Goal: Task Accomplishment & Management: Manage account settings

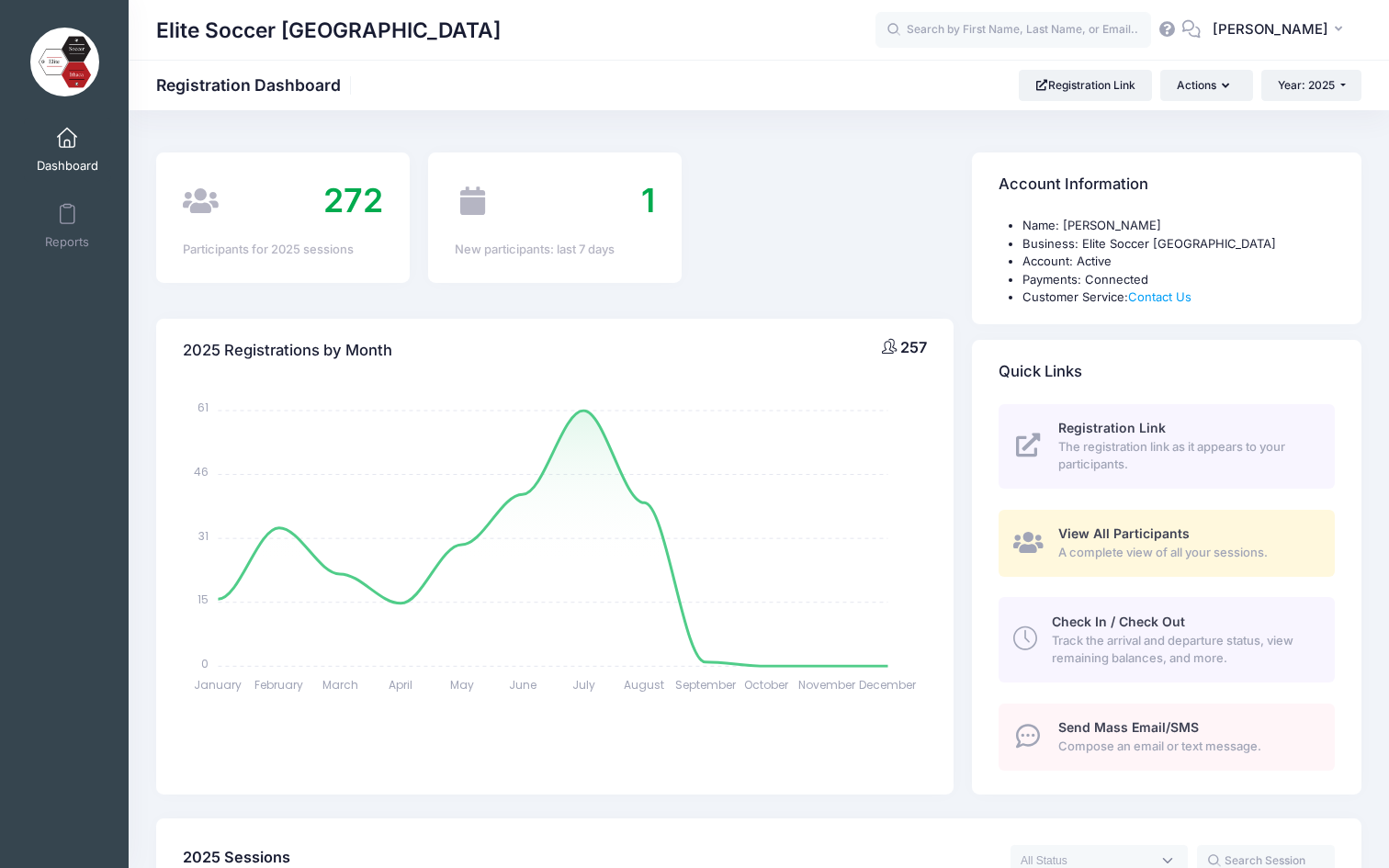
select select
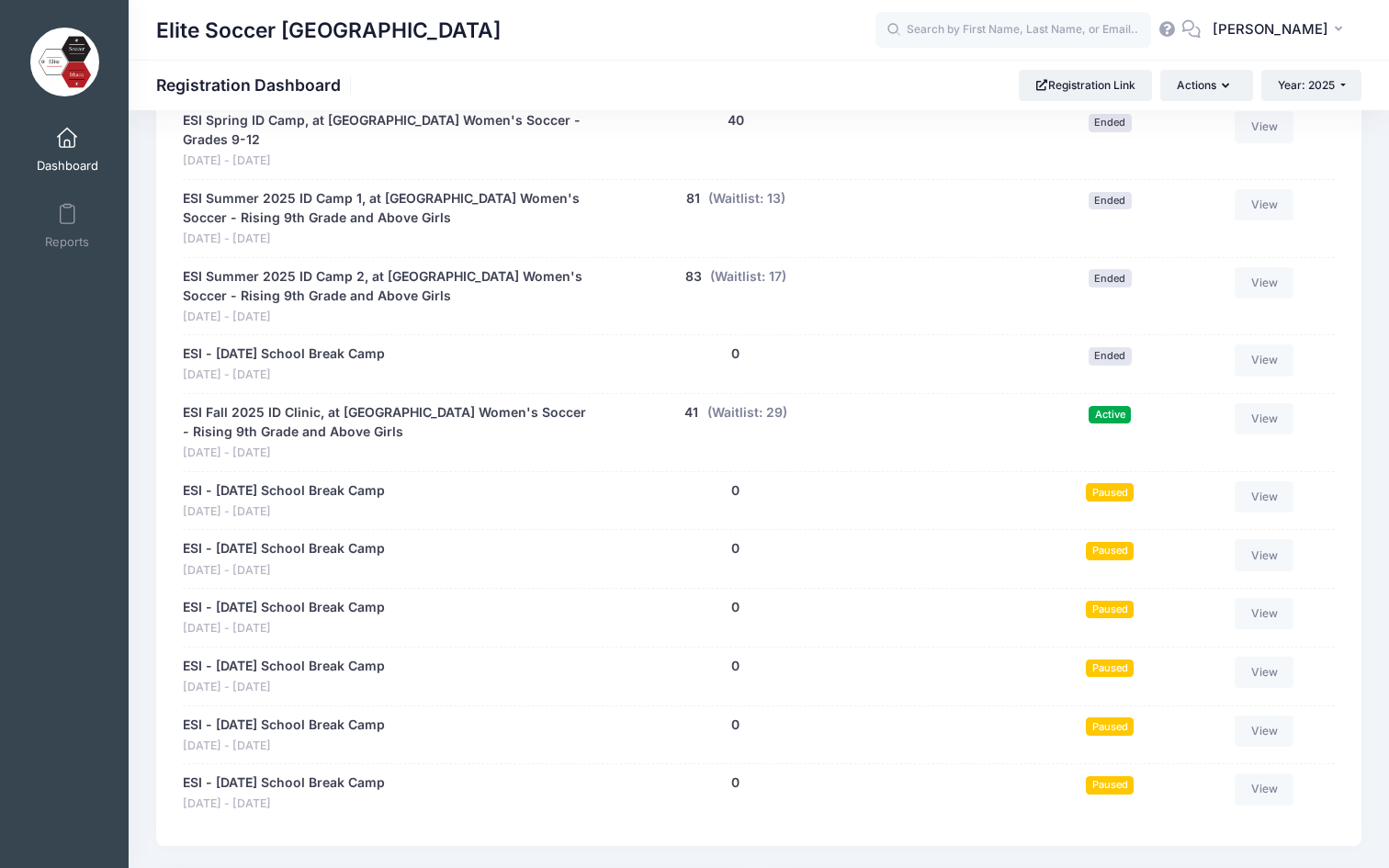
scroll to position [933, 0]
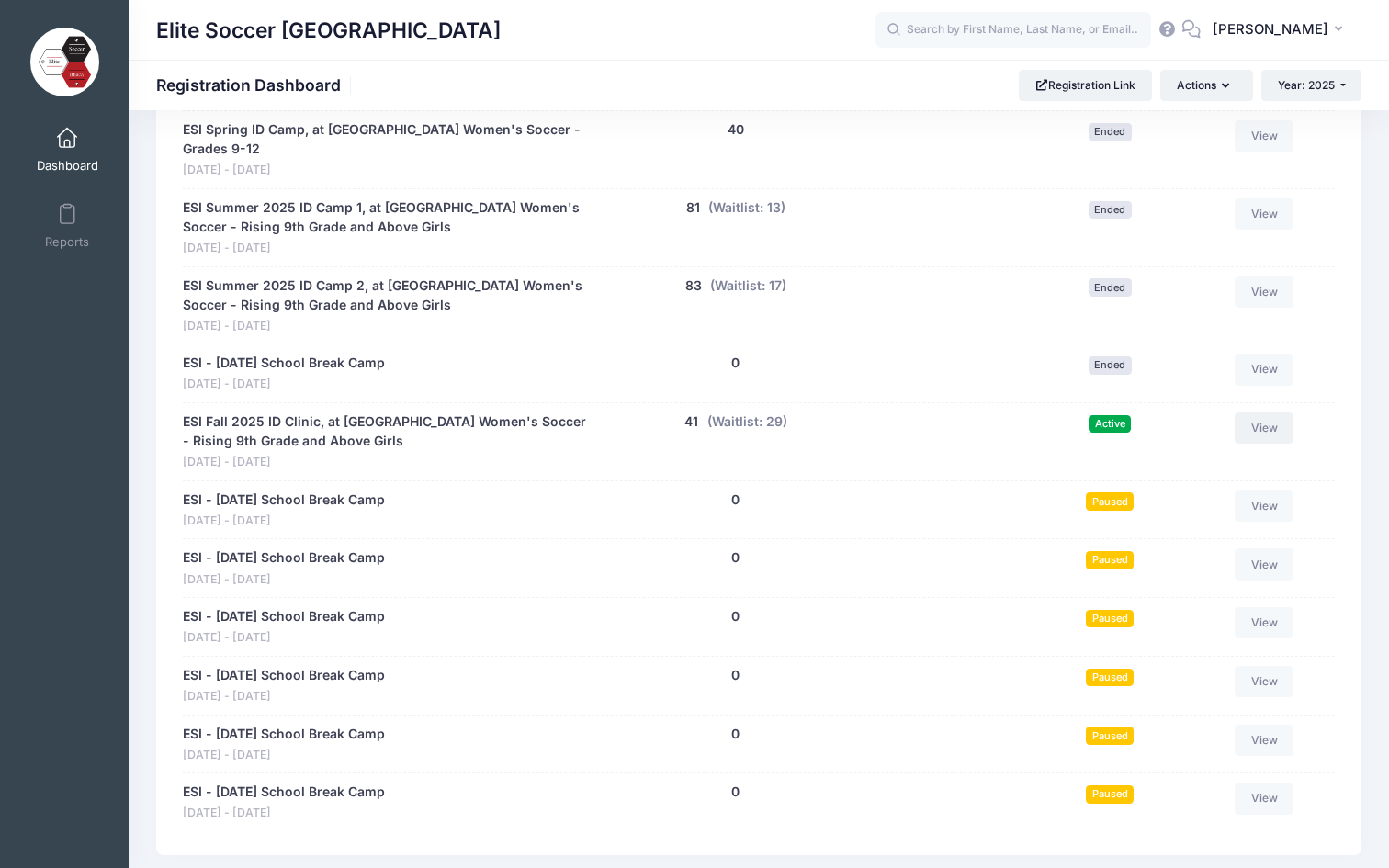
click at [1263, 414] on link "View" at bounding box center [1264, 428] width 58 height 32
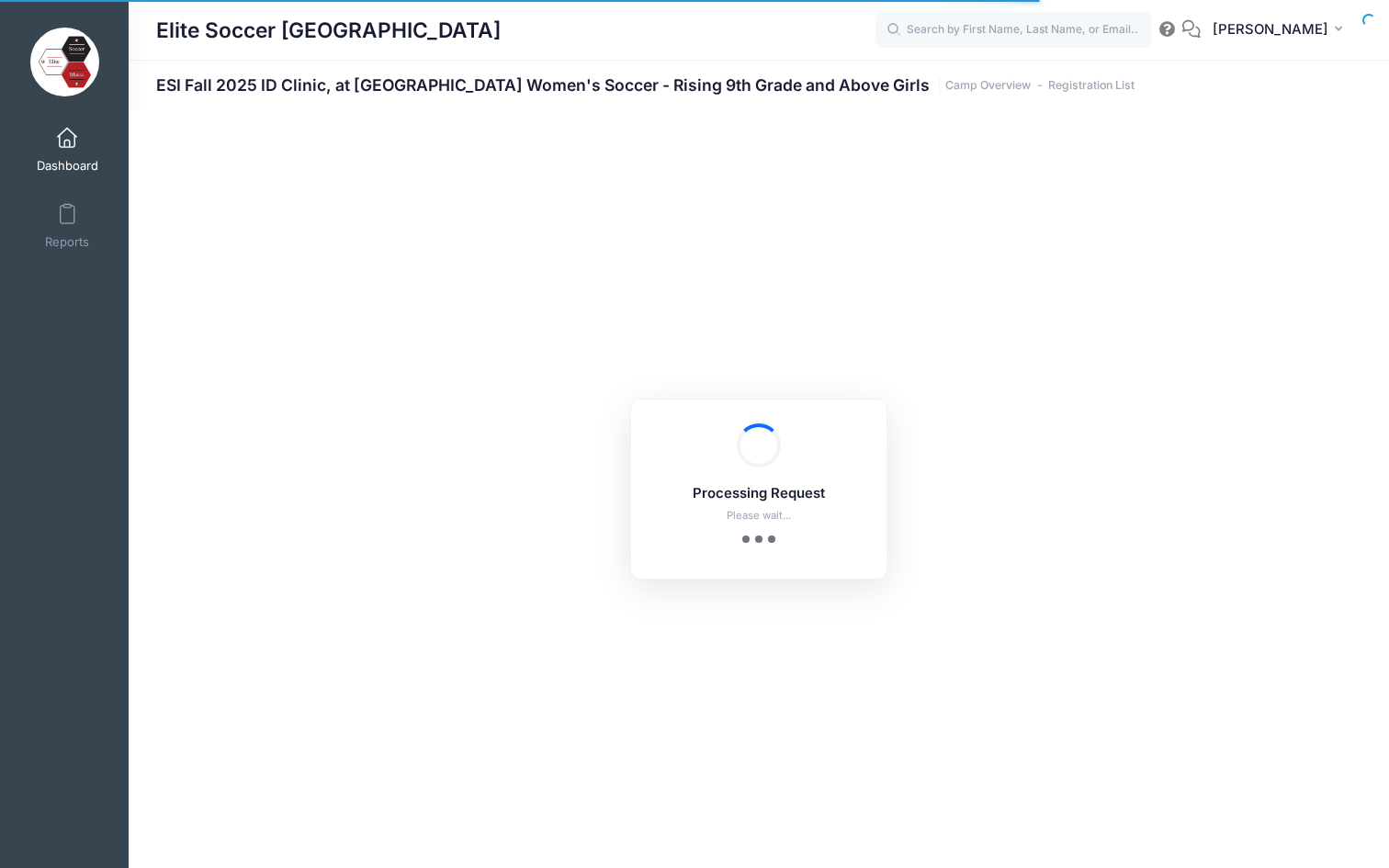
select select "10"
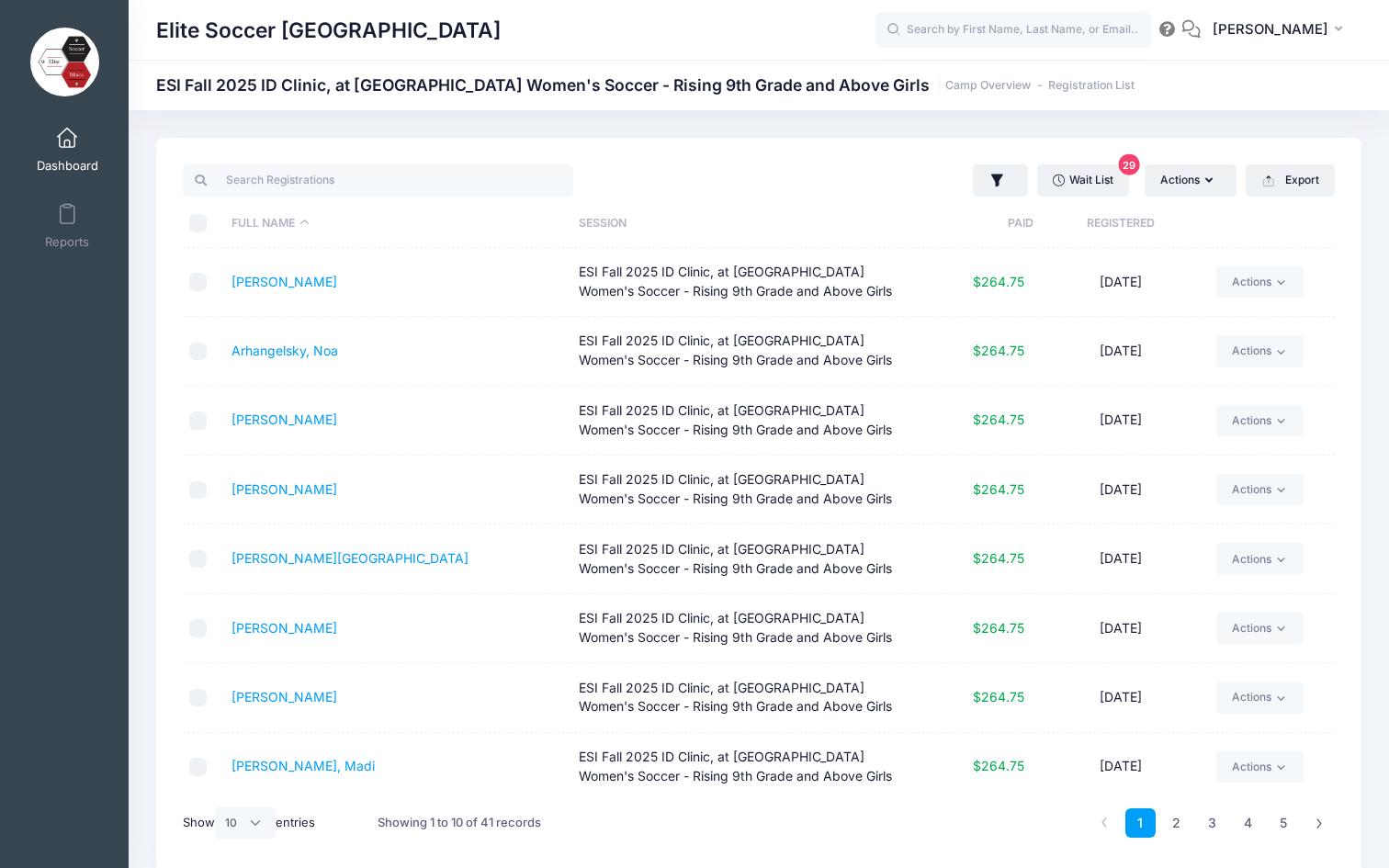
scroll to position [146, 0]
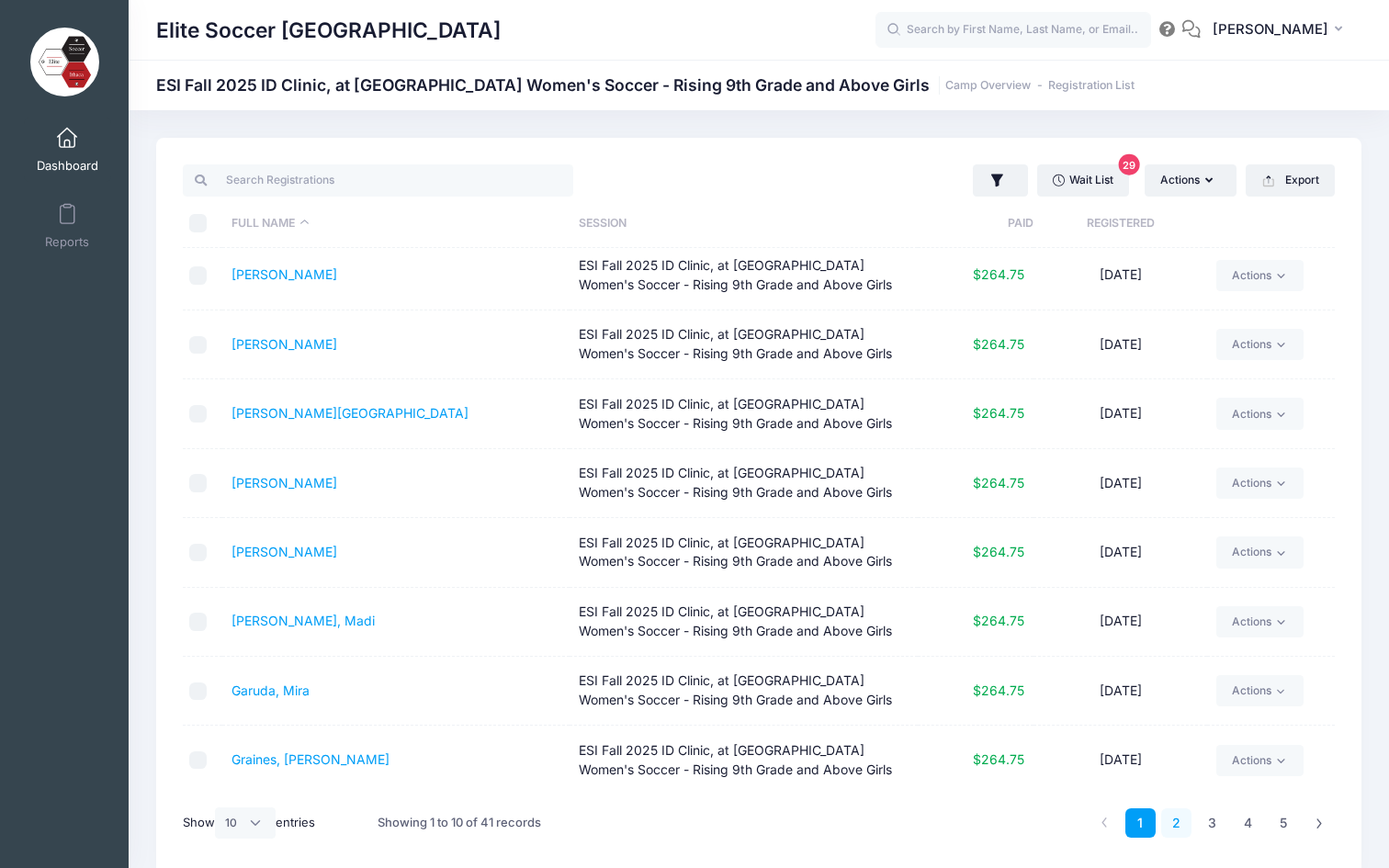
click at [1176, 815] on link "2" at bounding box center [1176, 824] width 31 height 31
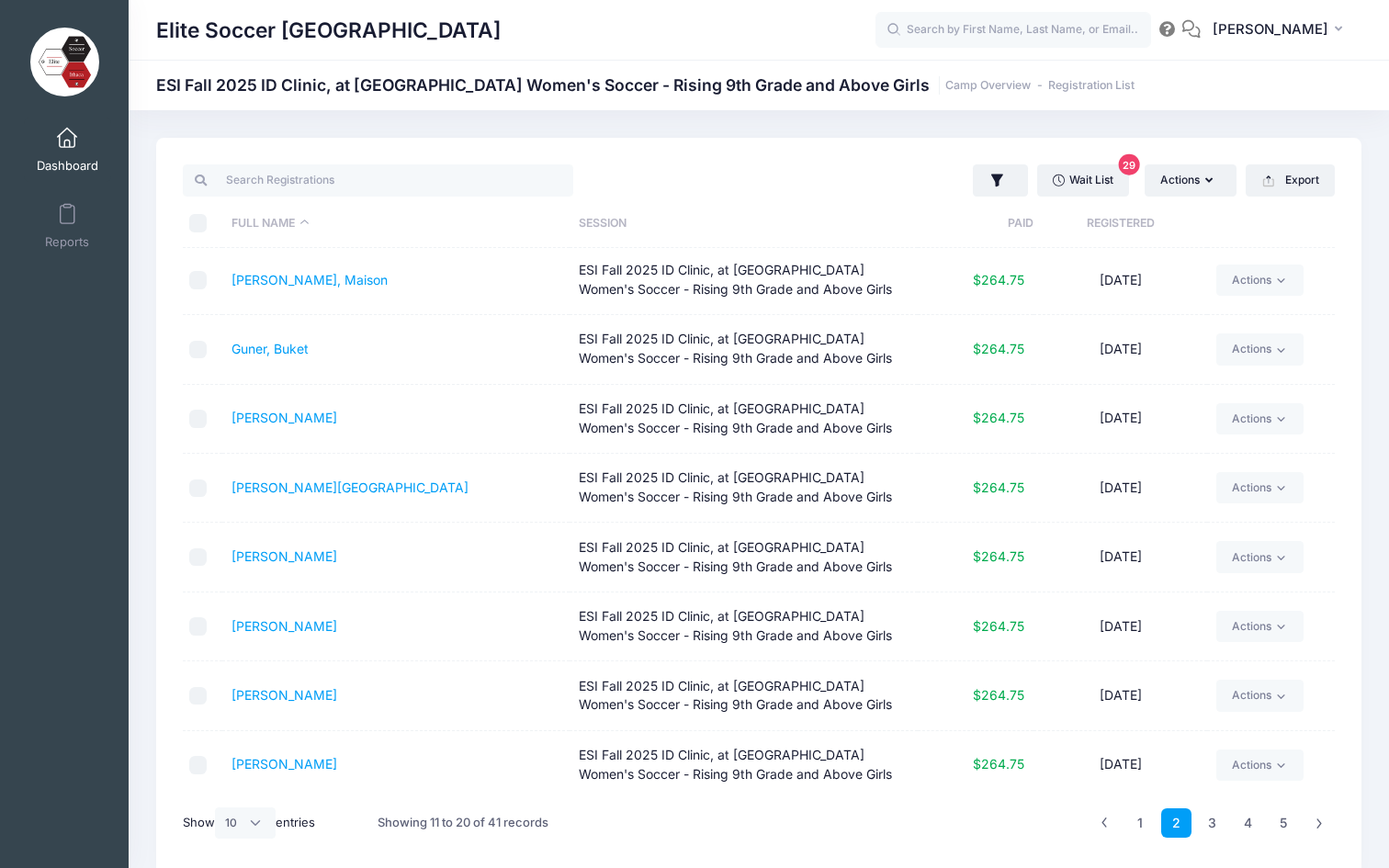
scroll to position [0, 0]
